Goal: Transaction & Acquisition: Purchase product/service

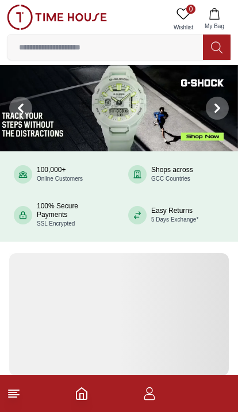
click at [22, 11] on img at bounding box center [57, 17] width 100 height 25
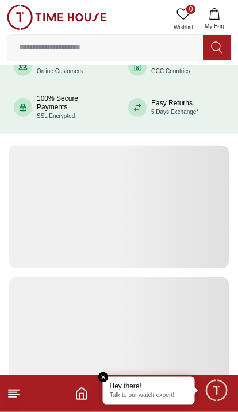
scroll to position [108, 0]
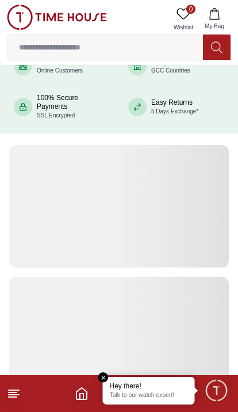
click at [15, 397] on line at bounding box center [13, 397] width 8 height 0
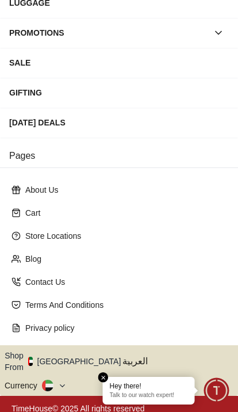
scroll to position [206, 0]
click at [40, 234] on p "Store Locations" at bounding box center [123, 236] width 197 height 12
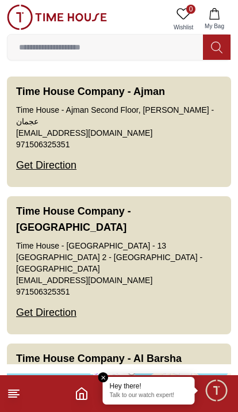
scroll to position [-5, 0]
click at [50, 53] on input at bounding box center [105, 47] width 196 height 23
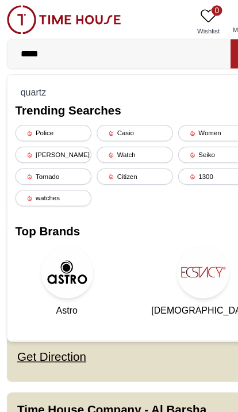
type input "*****"
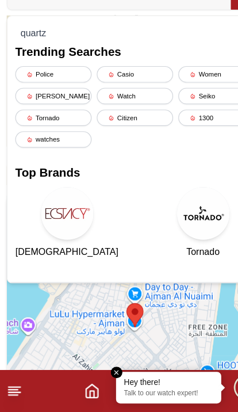
scroll to position [151, 0]
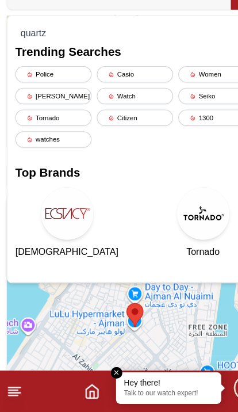
click at [16, 387] on icon at bounding box center [14, 394] width 14 height 14
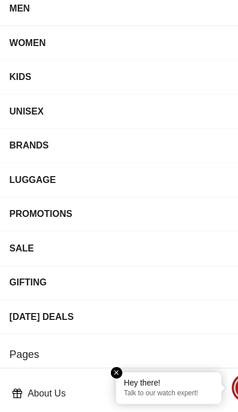
scroll to position [151, 0]
click at [100, 372] on em "Close tooltip" at bounding box center [103, 377] width 10 height 10
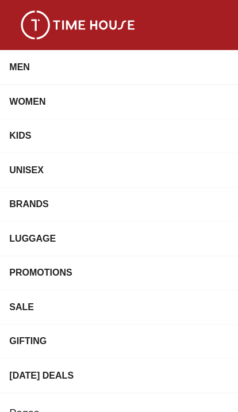
scroll to position [0, 0]
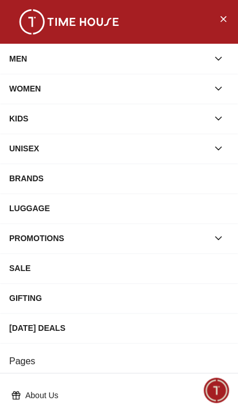
click at [221, 21] on icon "Close Menu" at bounding box center [223, 19] width 9 height 14
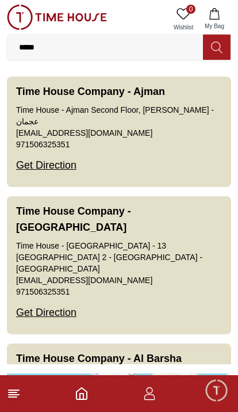
click at [152, 399] on icon "button" at bounding box center [150, 394] width 14 height 14
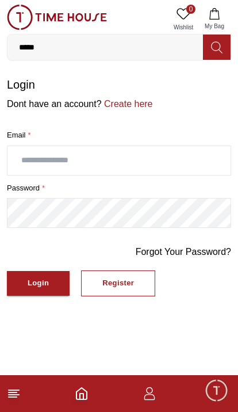
click at [124, 105] on link "Create here" at bounding box center [127, 104] width 51 height 10
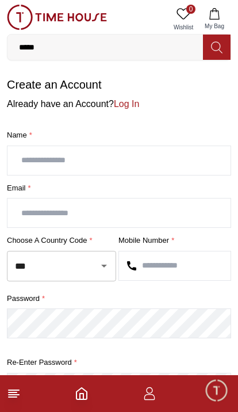
click at [97, 260] on icon "Open" at bounding box center [104, 266] width 14 height 14
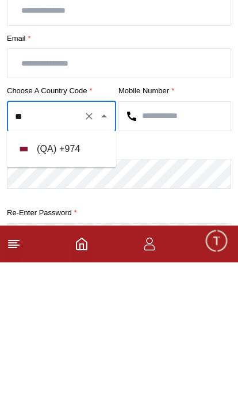
click at [41, 285] on li "( QA ) + 974" at bounding box center [61, 299] width 109 height 28
type input "***"
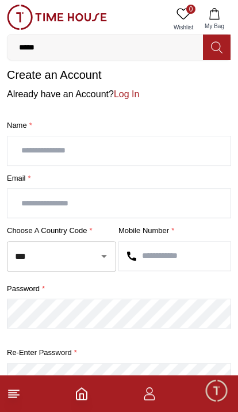
scroll to position [10, 0]
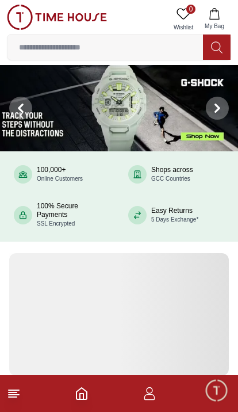
click at [152, 398] on icon "button" at bounding box center [150, 394] width 14 height 14
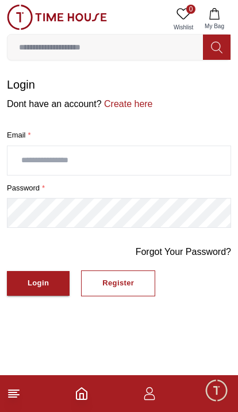
click at [34, 163] on input "text" at bounding box center [118, 160] width 223 height 29
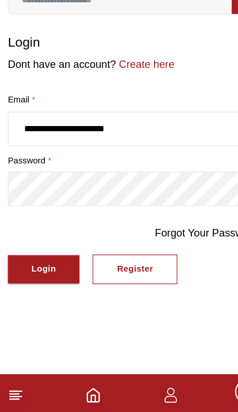
type input "**********"
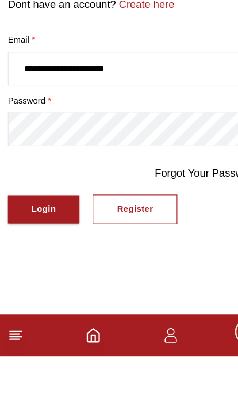
click at [36, 277] on div "Login" at bounding box center [38, 283] width 21 height 13
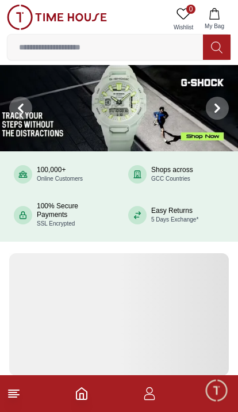
click at [13, 383] on footer at bounding box center [119, 393] width 238 height 37
click at [14, 385] on footer at bounding box center [119, 393] width 238 height 37
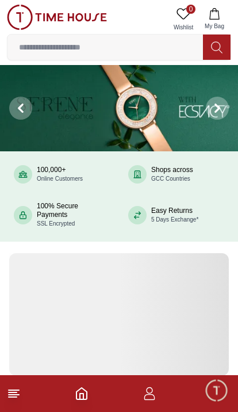
click at [81, 391] on icon "Home" at bounding box center [82, 394] width 14 height 14
click at [81, 394] on polyline "Home" at bounding box center [81, 397] width 3 height 6
click at [153, 391] on icon "button" at bounding box center [150, 394] width 14 height 14
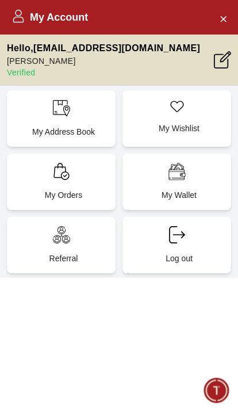
click at [222, 13] on icon "Close Account" at bounding box center [223, 19] width 9 height 14
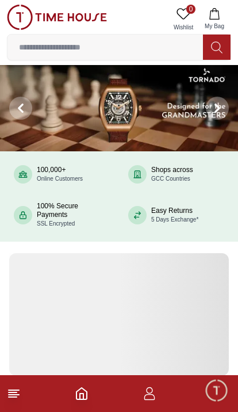
click at [18, 385] on footer at bounding box center [119, 393] width 238 height 37
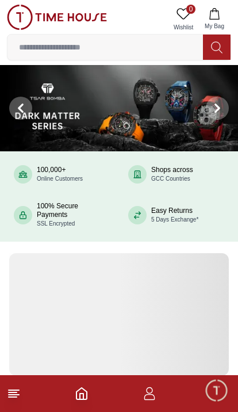
click at [93, 388] on footer at bounding box center [119, 393] width 238 height 37
click at [73, 397] on footer at bounding box center [119, 393] width 238 height 37
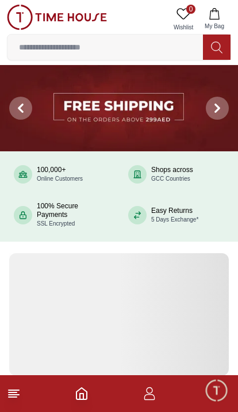
click at [7, 400] on icon at bounding box center [14, 394] width 14 height 14
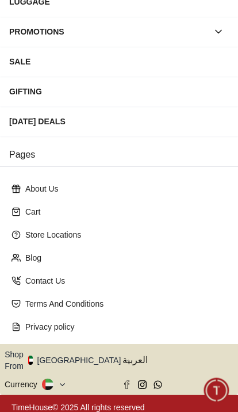
scroll to position [206, 0]
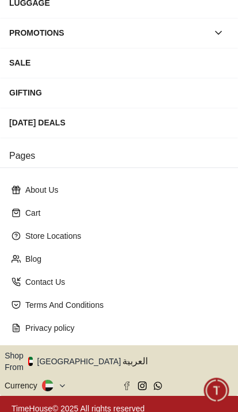
click at [64, 235] on p "Store Locations" at bounding box center [123, 236] width 197 height 12
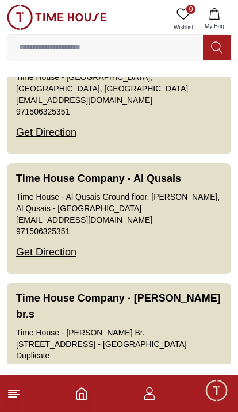
scroll to position [454, 0]
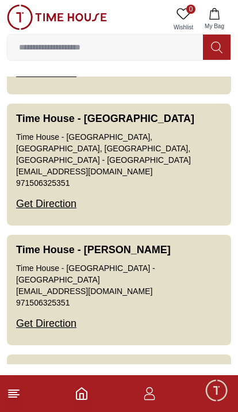
click at [147, 50] on input at bounding box center [105, 47] width 196 height 23
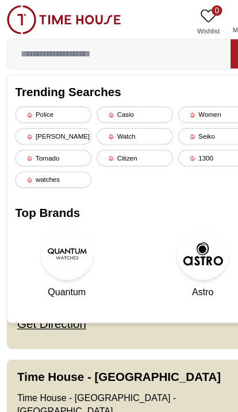
scroll to position [2344, 0]
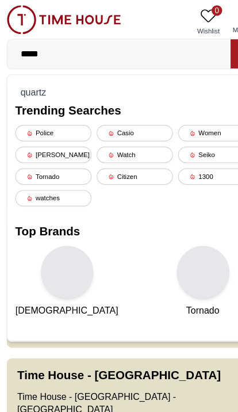
type input "*****"
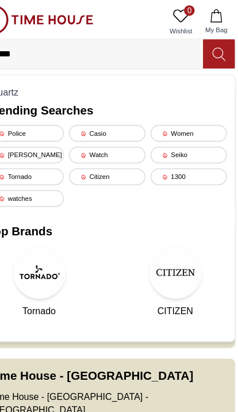
click at [211, 47] on icon at bounding box center [216, 47] width 11 height 12
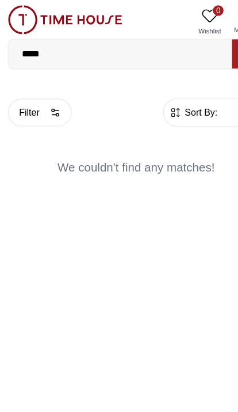
click at [18, 17] on img at bounding box center [57, 17] width 100 height 25
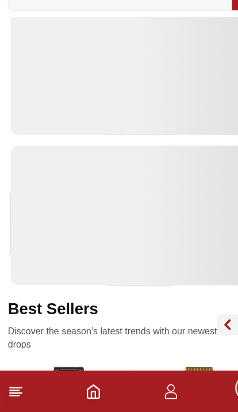
scroll to position [213, 0]
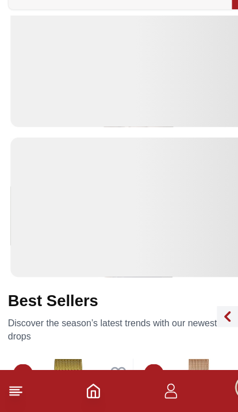
click at [85, 387] on icon "Home" at bounding box center [82, 394] width 14 height 14
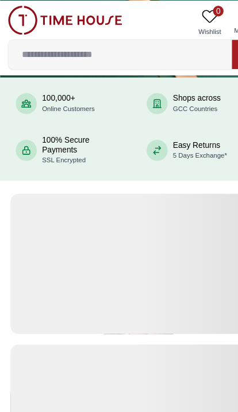
scroll to position [83, 0]
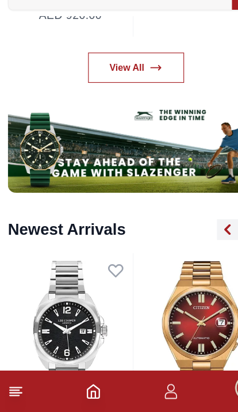
click at [8, 387] on icon at bounding box center [14, 394] width 14 height 14
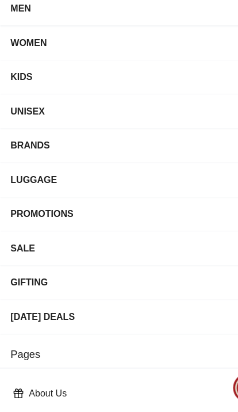
scroll to position [682, 0]
click at [15, 391] on icon at bounding box center [14, 392] width 3 height 2
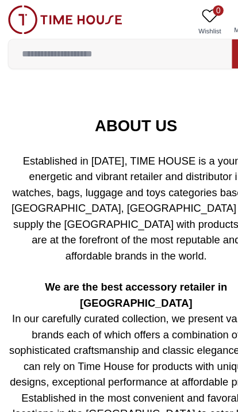
click at [7, 11] on img at bounding box center [57, 17] width 100 height 25
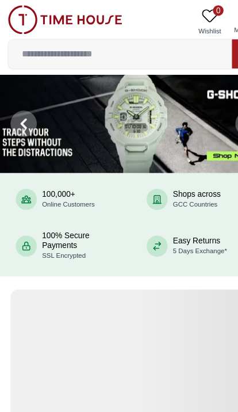
click at [20, 18] on img at bounding box center [57, 17] width 100 height 25
click at [17, 19] on img at bounding box center [57, 17] width 100 height 25
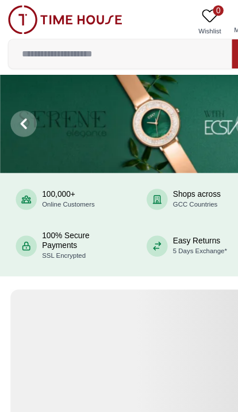
click at [190, 15] on icon at bounding box center [184, 14] width 14 height 14
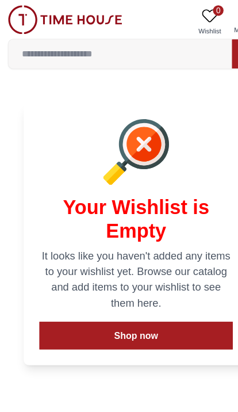
click at [17, 12] on img at bounding box center [57, 17] width 100 height 25
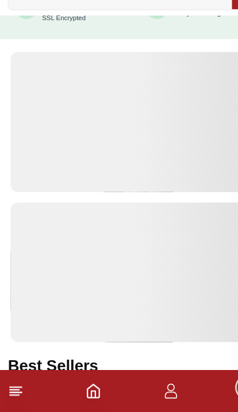
scroll to position [158, 0]
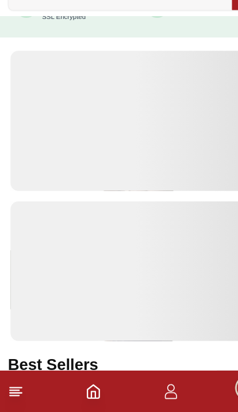
click at [13, 397] on line at bounding box center [13, 397] width 8 height 0
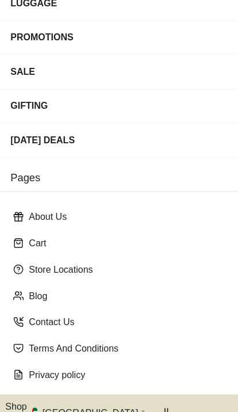
scroll to position [206, 0]
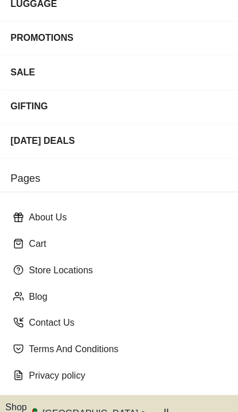
click at [64, 231] on p "Store Locations" at bounding box center [123, 236] width 197 height 12
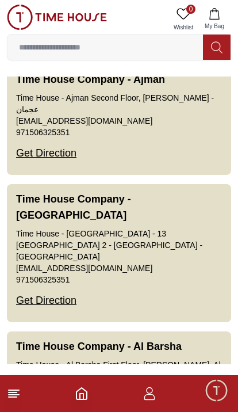
scroll to position [12, 0]
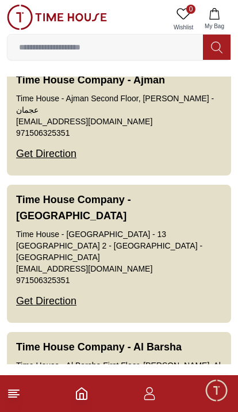
click at [149, 398] on icon "button" at bounding box center [150, 394] width 14 height 14
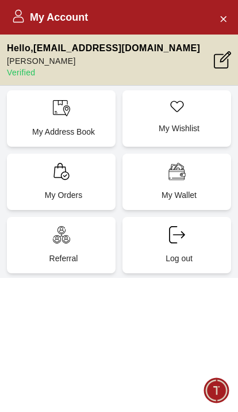
click at [231, 13] on button "Close Account" at bounding box center [223, 18] width 18 height 18
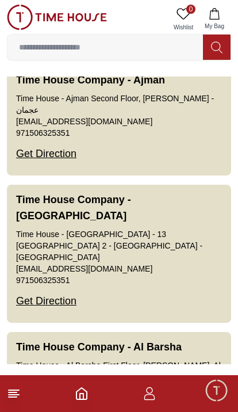
click at [15, 393] on line at bounding box center [13, 393] width 8 height 0
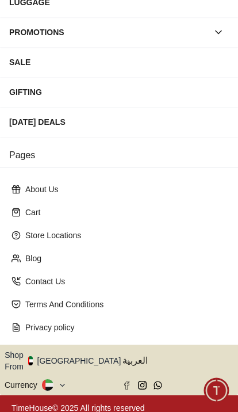
scroll to position [206, 0]
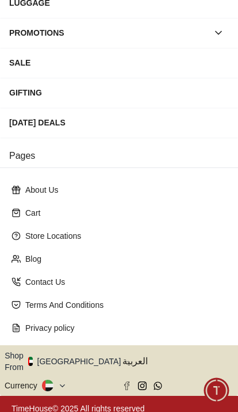
click at [29, 235] on p "Store Locations" at bounding box center [123, 236] width 197 height 12
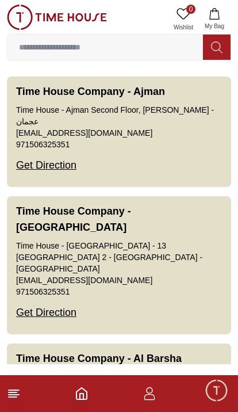
scroll to position [0, 0]
click at [147, 400] on icon "button" at bounding box center [149, 397] width 11 height 6
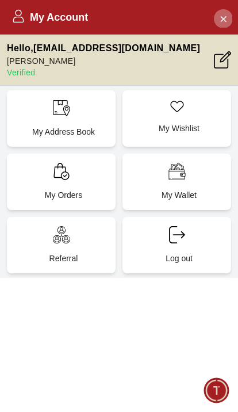
click at [229, 18] on button "Close Account" at bounding box center [223, 18] width 18 height 18
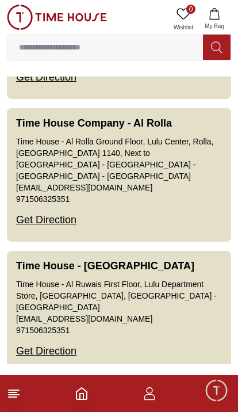
scroll to position [743, 0]
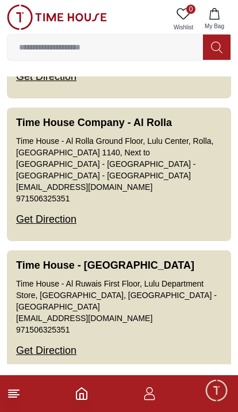
click at [154, 48] on input at bounding box center [105, 47] width 196 height 23
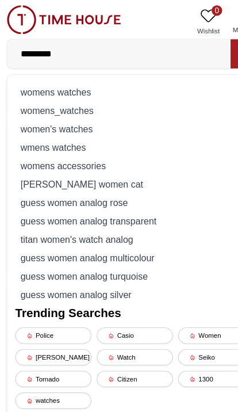
type input "*********"
click at [35, 82] on div "womens watches" at bounding box center [119, 81] width 210 height 16
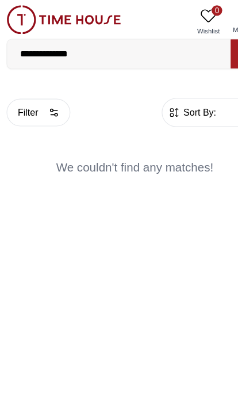
click at [25, 95] on button "Filter" at bounding box center [35, 98] width 56 height 24
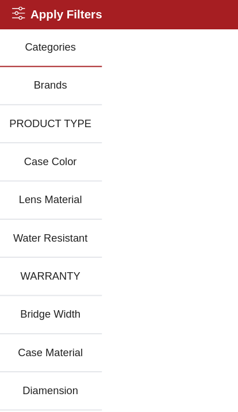
click at [28, 73] on button "Brands" at bounding box center [45, 75] width 90 height 33
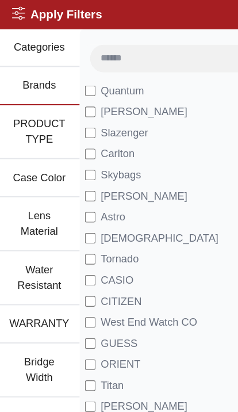
click at [12, 10] on icon at bounding box center [18, 12] width 12 height 12
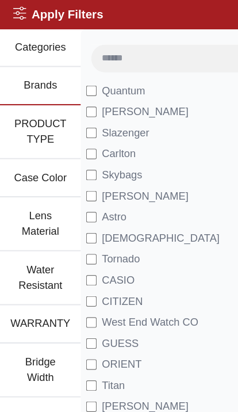
click at [17, 9] on icon at bounding box center [18, 12] width 12 height 12
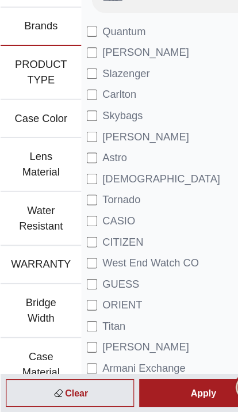
scroll to position [112, 0]
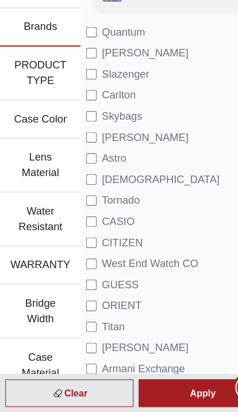
click at [85, 383] on div "Clear" at bounding box center [61, 395] width 112 height 24
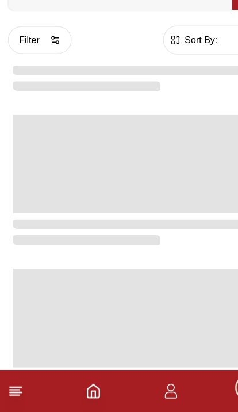
scroll to position [0, 0]
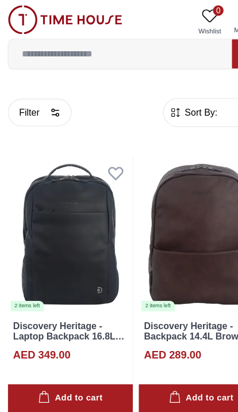
click at [31, 50] on input at bounding box center [105, 47] width 196 height 23
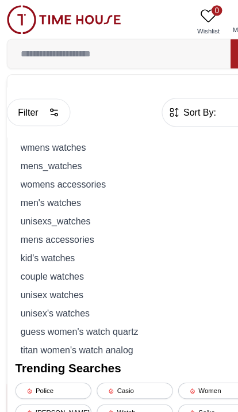
click at [31, 142] on div "mens_watches" at bounding box center [119, 145] width 210 height 16
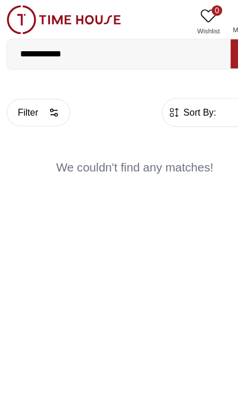
click at [78, 47] on input "**********" at bounding box center [105, 47] width 196 height 23
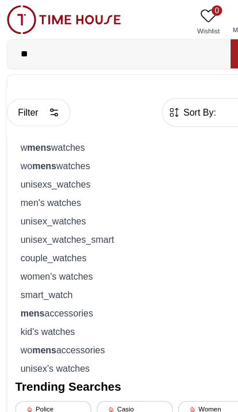
type input "*"
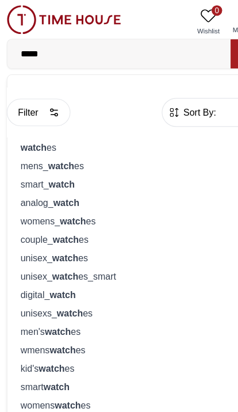
type input "*****"
click at [31, 126] on strong "watch" at bounding box center [30, 128] width 23 height 9
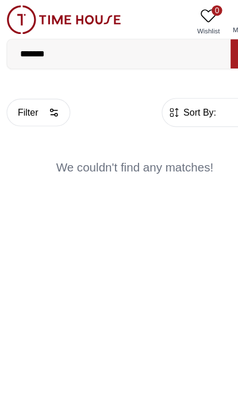
click at [178, 99] on body "100% Genuine products with International Warranty Shop From [GEOGRAPHIC_DATA] |…" at bounding box center [119, 91] width 238 height 182
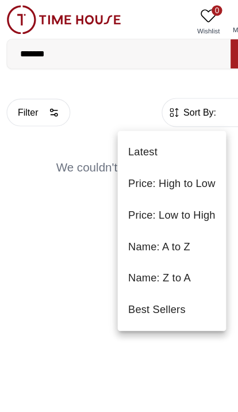
click at [30, 98] on div at bounding box center [119, 206] width 238 height 412
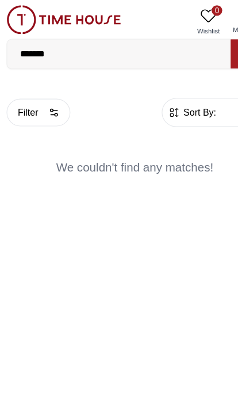
click at [32, 104] on button "Filter" at bounding box center [35, 98] width 56 height 24
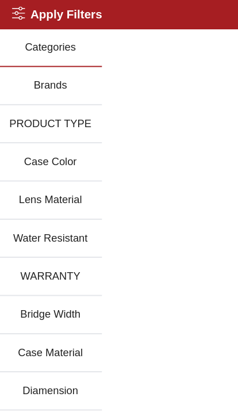
click at [43, 211] on button "Water Resistant" at bounding box center [45, 208] width 90 height 33
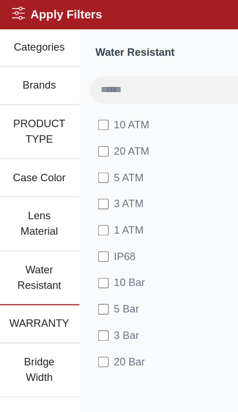
scroll to position [-1, 0]
click at [16, 12] on icon at bounding box center [18, 12] width 12 height 12
click at [16, 7] on icon at bounding box center [18, 12] width 12 height 12
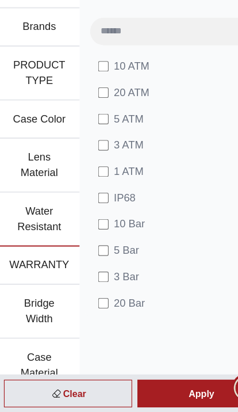
click at [165, 383] on div "Apply" at bounding box center [177, 395] width 112 height 24
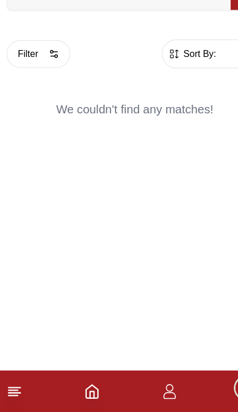
click at [10, 387] on icon at bounding box center [14, 394] width 14 height 14
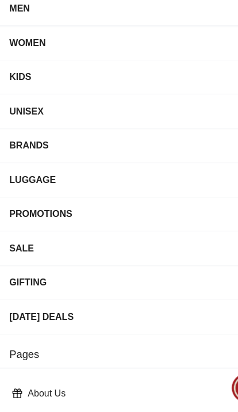
click at [21, 78] on div "WOMEN" at bounding box center [108, 88] width 199 height 21
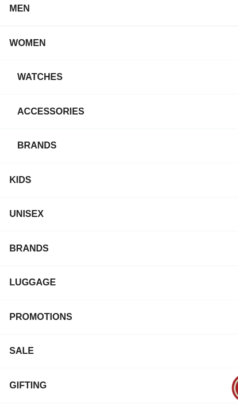
click at [28, 108] on div "Watches" at bounding box center [112, 118] width 192 height 21
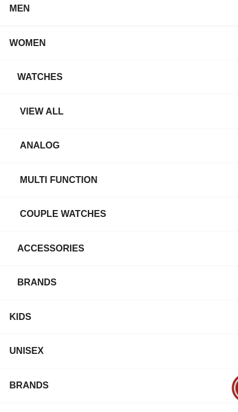
click at [31, 108] on div "Watches" at bounding box center [112, 118] width 192 height 21
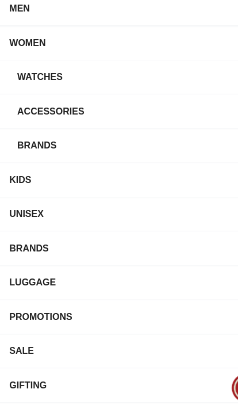
click at [30, 108] on div "Watches" at bounding box center [112, 118] width 192 height 21
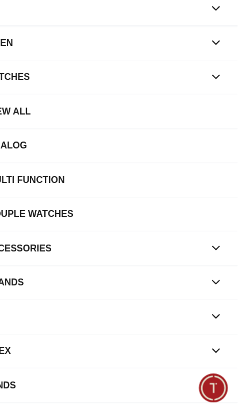
click at [200, 374] on span "Minimize live chat window" at bounding box center [216, 390] width 33 height 33
